Goal: Information Seeking & Learning: Check status

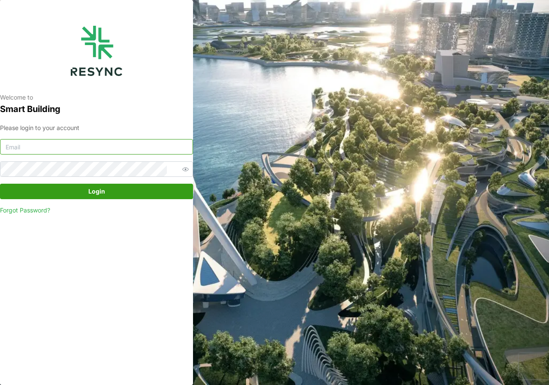
type input "adm.tech@th.knightfrank.com"
click at [90, 191] on span "Login" at bounding box center [96, 191] width 17 height 15
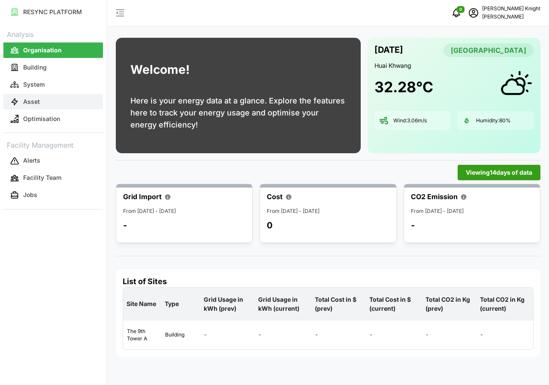
click at [30, 102] on p "Asset" at bounding box center [31, 101] width 17 height 9
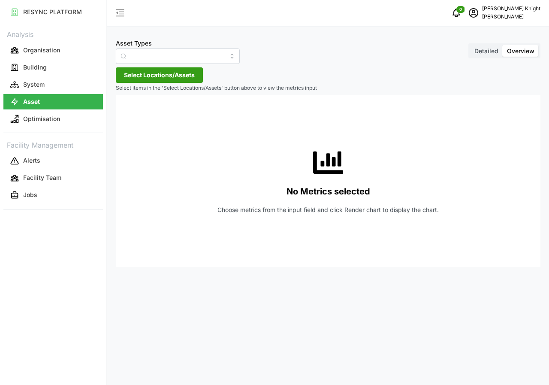
type input "Air Handling Unit"
click at [488, 52] on span "Detailed" at bounding box center [486, 50] width 24 height 7
click at [470, 45] on input "Detailed" at bounding box center [470, 45] width 0 height 0
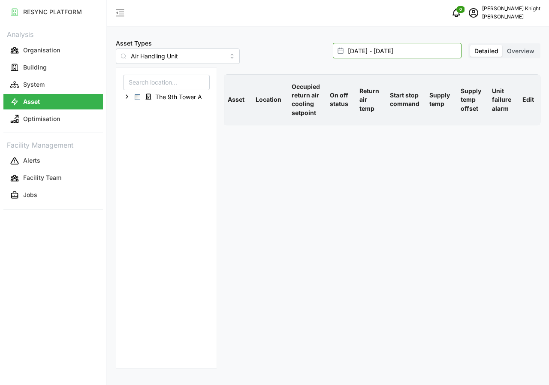
click at [389, 53] on input "[DATE] - [DATE]" at bounding box center [397, 50] width 129 height 15
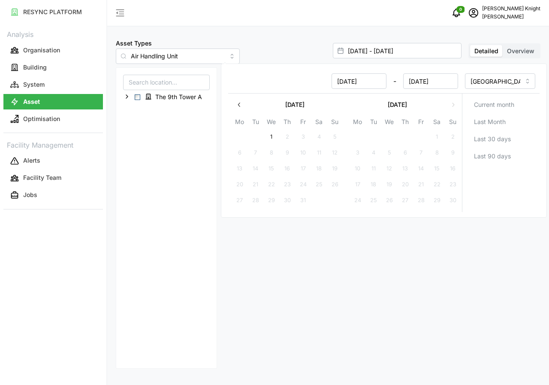
click at [271, 136] on button "1" at bounding box center [271, 136] width 15 height 15
type input "[DATE] - [DATE]"
type input "[DATE]"
click at [271, 136] on button "1" at bounding box center [271, 136] width 15 height 15
type input "[DATE] - [DATE]"
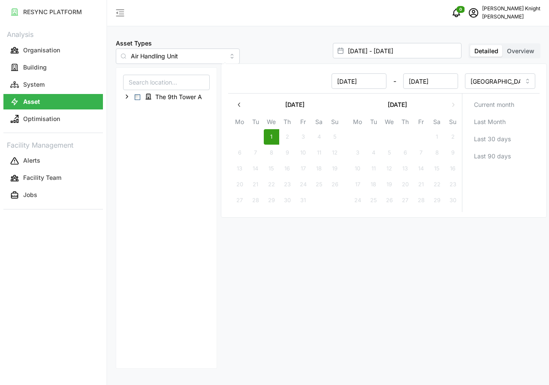
type input "[DATE]"
click at [152, 96] on span "The 9th Tower A" at bounding box center [174, 96] width 66 height 10
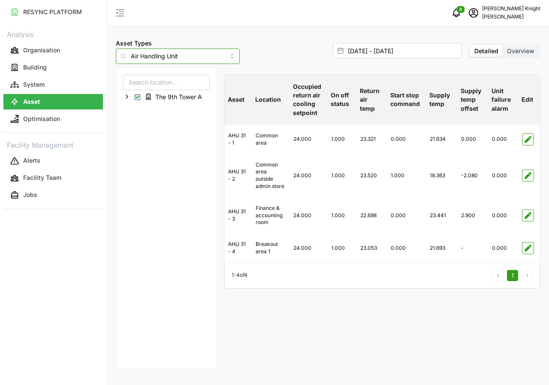
click at [223, 62] on input "Air Handling Unit" at bounding box center [178, 55] width 124 height 15
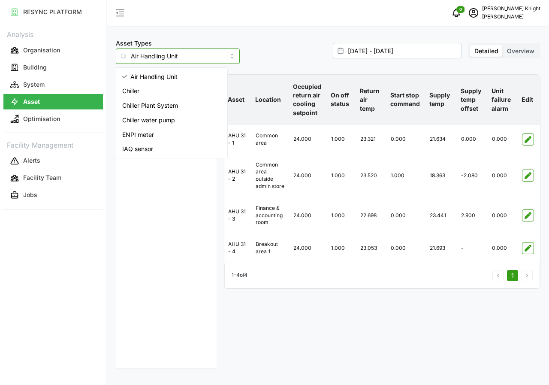
click at [150, 152] on span "IAQ sensor" at bounding box center [137, 148] width 31 height 9
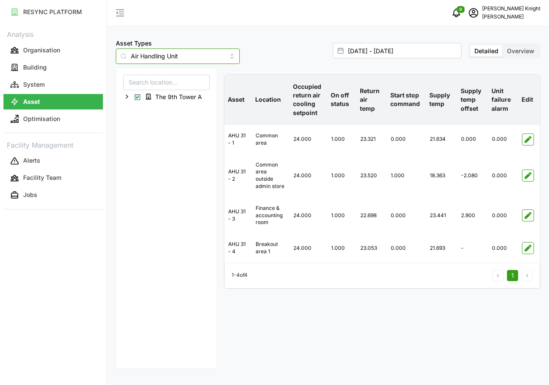
type input "IAQ sensor"
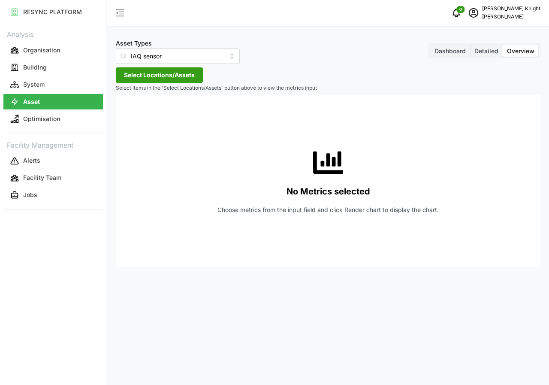
click at [478, 51] on span "Detailed" at bounding box center [486, 50] width 24 height 7
click at [470, 45] on input "Detailed" at bounding box center [470, 45] width 0 height 0
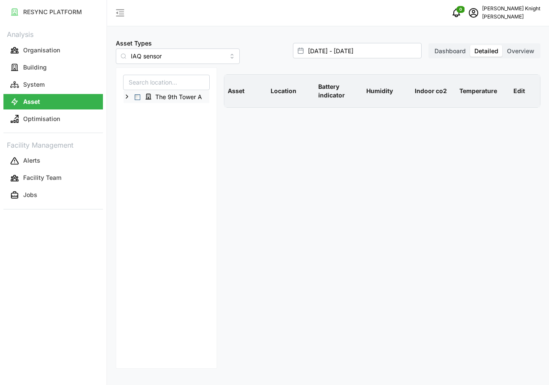
click at [139, 97] on span "Select The 9th Tower A" at bounding box center [138, 97] width 6 height 6
